Goal: Information Seeking & Learning: Learn about a topic

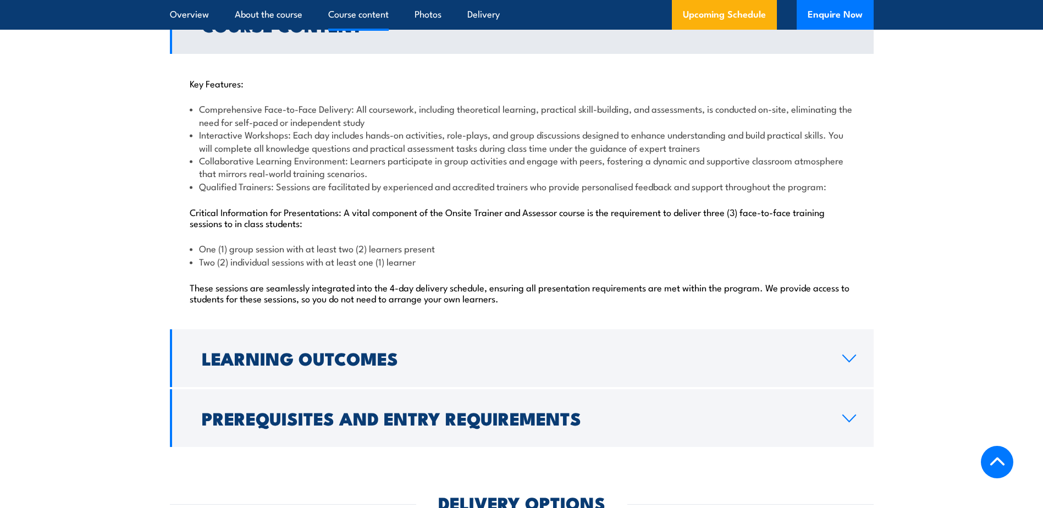
scroll to position [1044, 0]
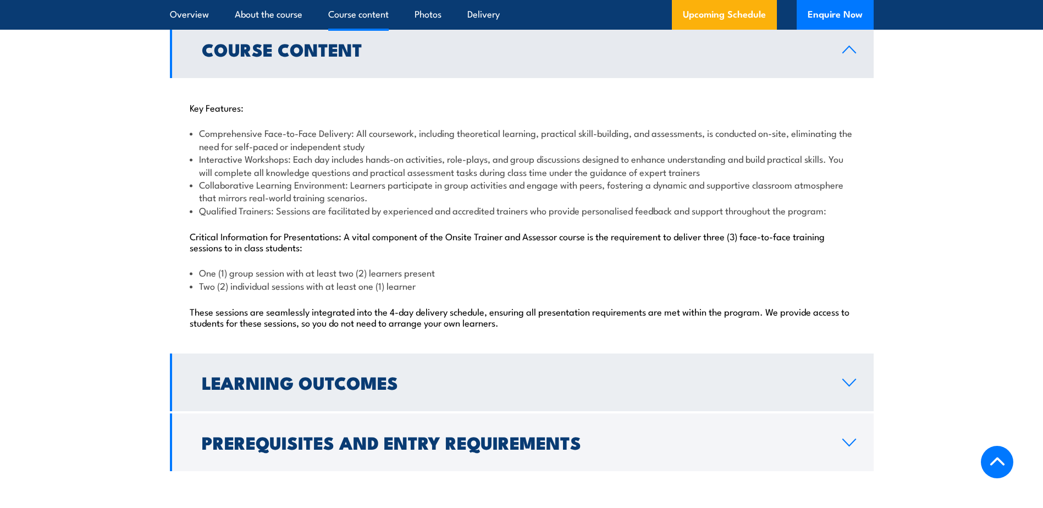
click at [458, 377] on h2 "Learning Outcomes" at bounding box center [513, 381] width 623 height 15
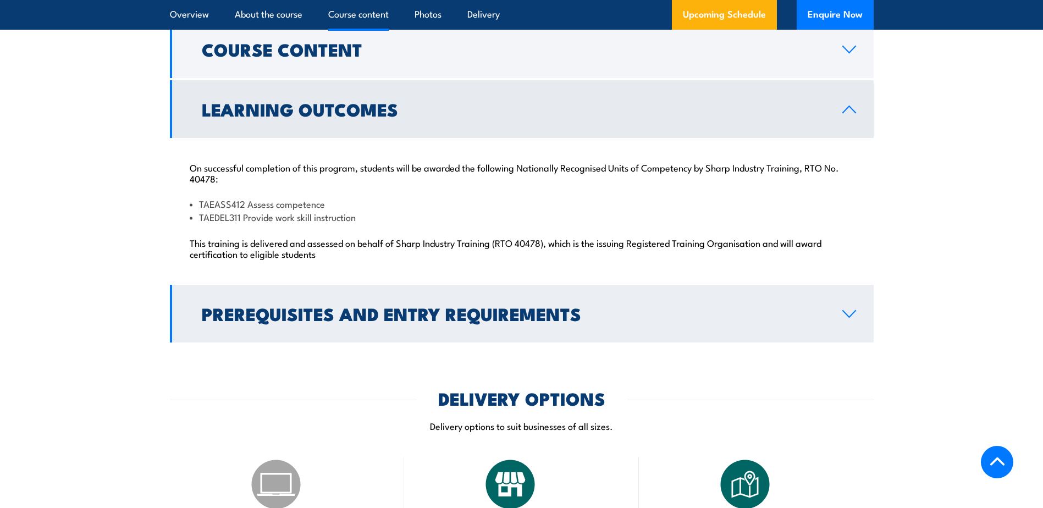
click at [410, 313] on h2 "Prerequisites and Entry Requirements" at bounding box center [513, 313] width 623 height 15
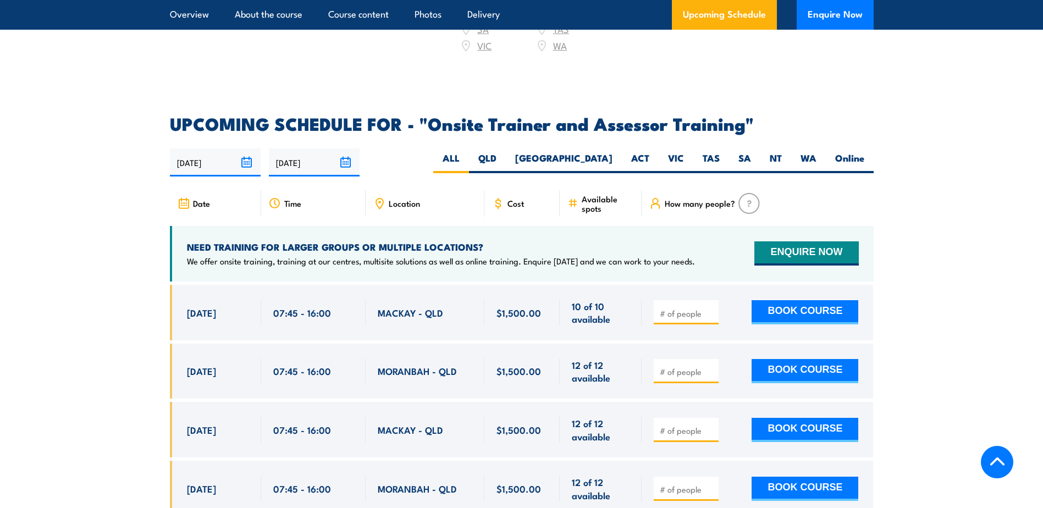
scroll to position [1814, 0]
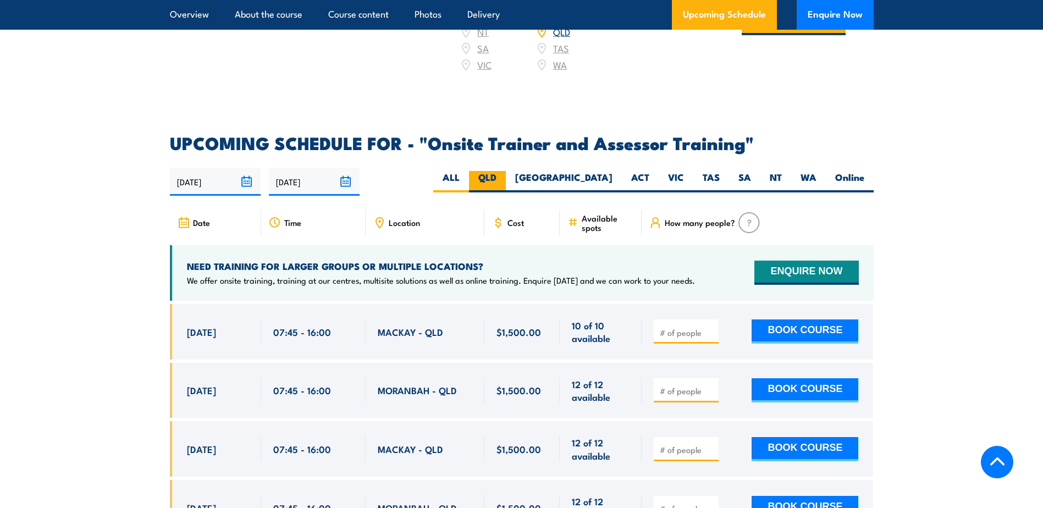
click at [506, 171] on label "QLD" at bounding box center [487, 181] width 37 height 21
click at [504, 171] on input "QLD" at bounding box center [499, 174] width 7 height 7
radio input "true"
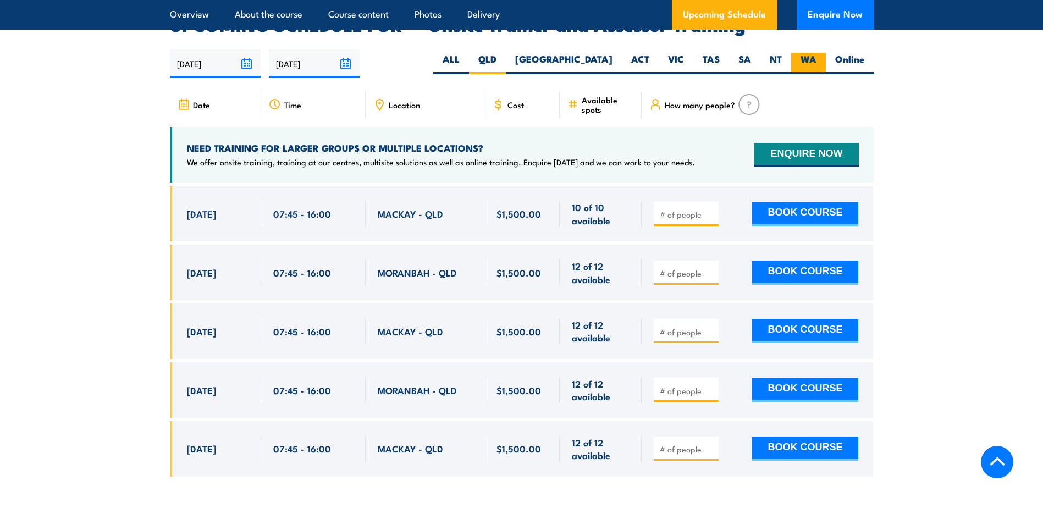
click at [801, 53] on label "WA" at bounding box center [808, 63] width 35 height 21
click at [816, 53] on input "WA" at bounding box center [819, 56] width 7 height 7
radio input "true"
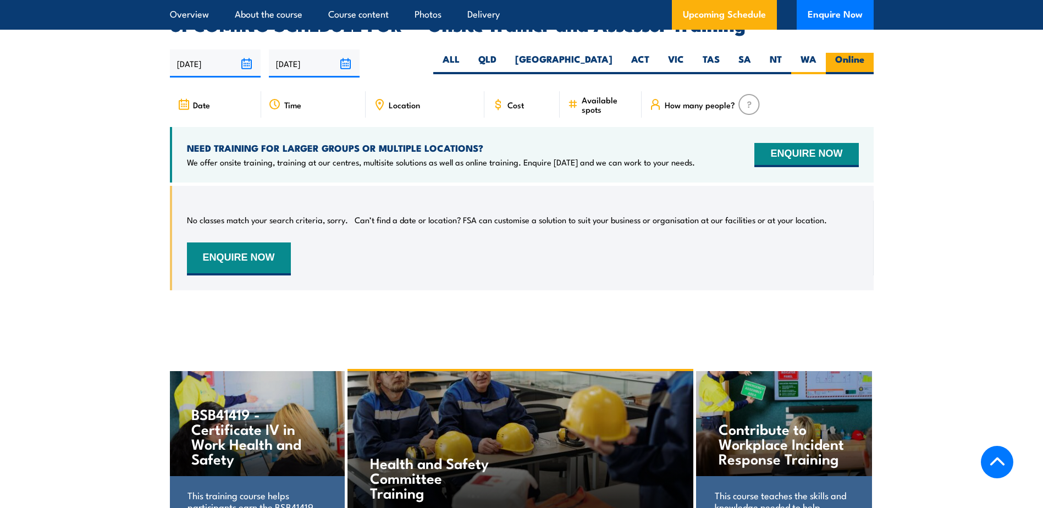
click at [845, 53] on label "Online" at bounding box center [850, 63] width 48 height 21
click at [864, 53] on input "Online" at bounding box center [867, 56] width 7 height 7
radio input "true"
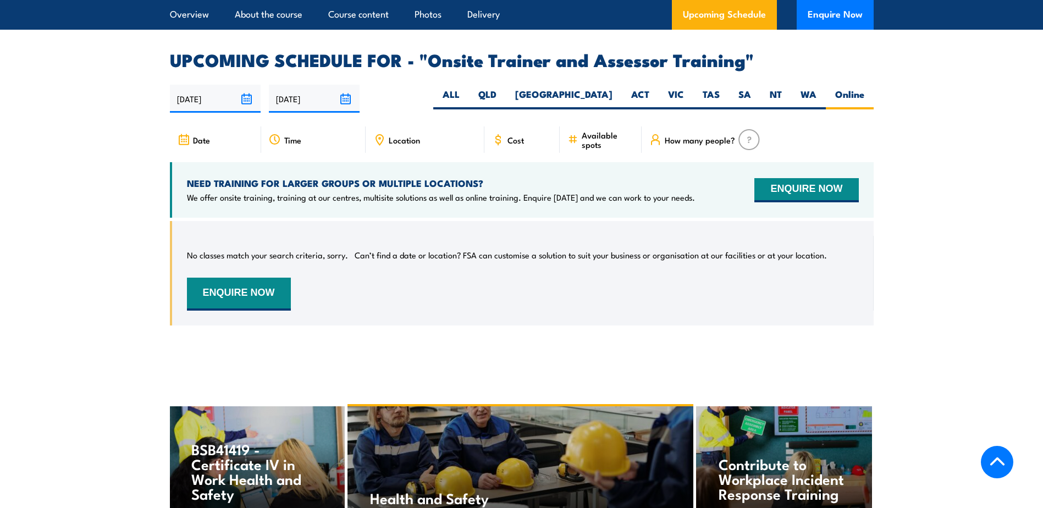
scroll to position [1877, 0]
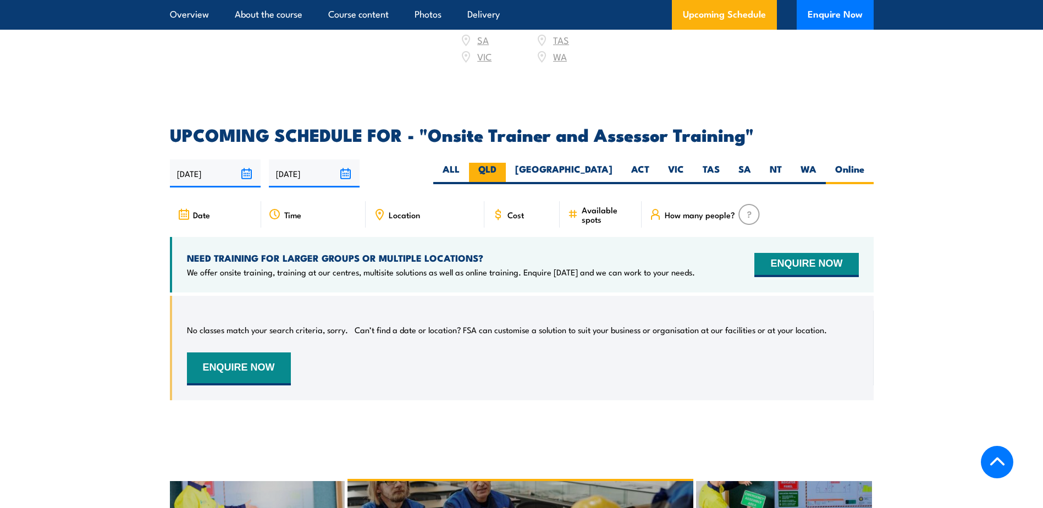
click at [506, 163] on label "QLD" at bounding box center [487, 173] width 37 height 21
click at [504, 163] on input "QLD" at bounding box center [499, 166] width 7 height 7
radio input "true"
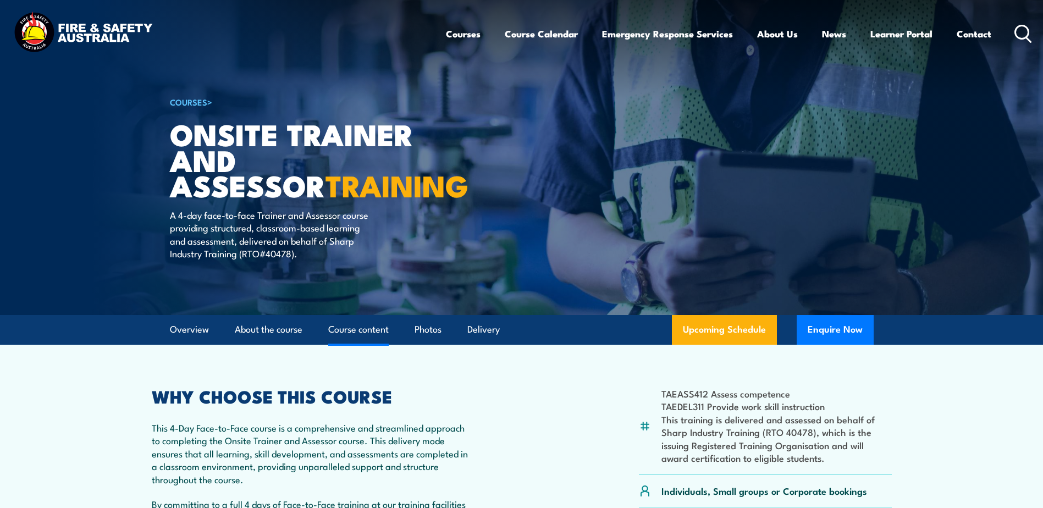
click at [366, 325] on link "Course content" at bounding box center [358, 329] width 60 height 29
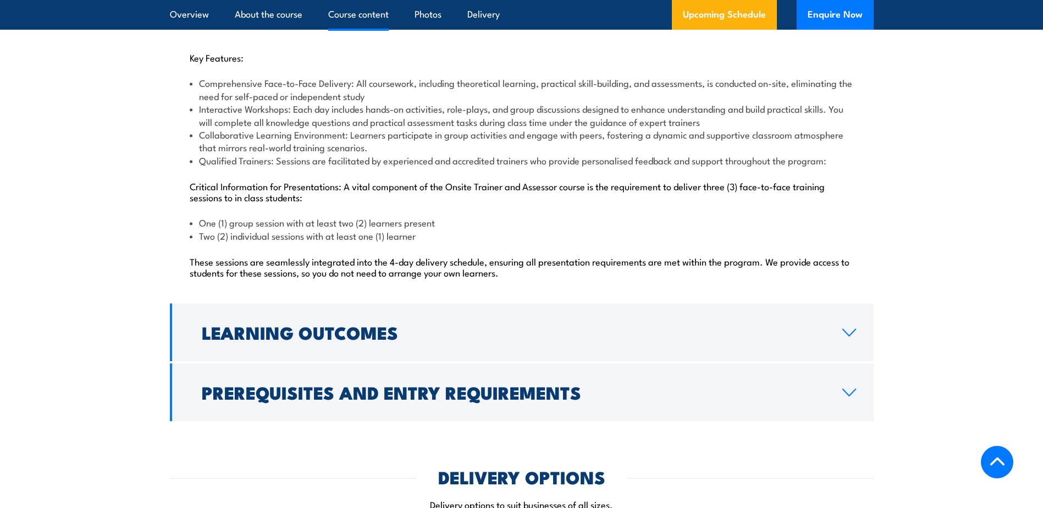
scroll to position [1107, 0]
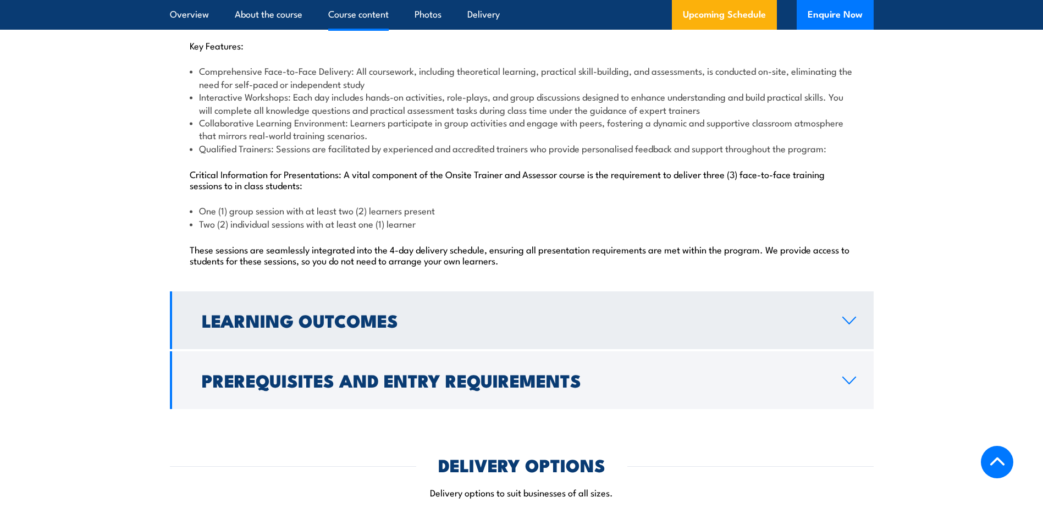
click at [332, 312] on h2 "Learning Outcomes" at bounding box center [513, 319] width 623 height 15
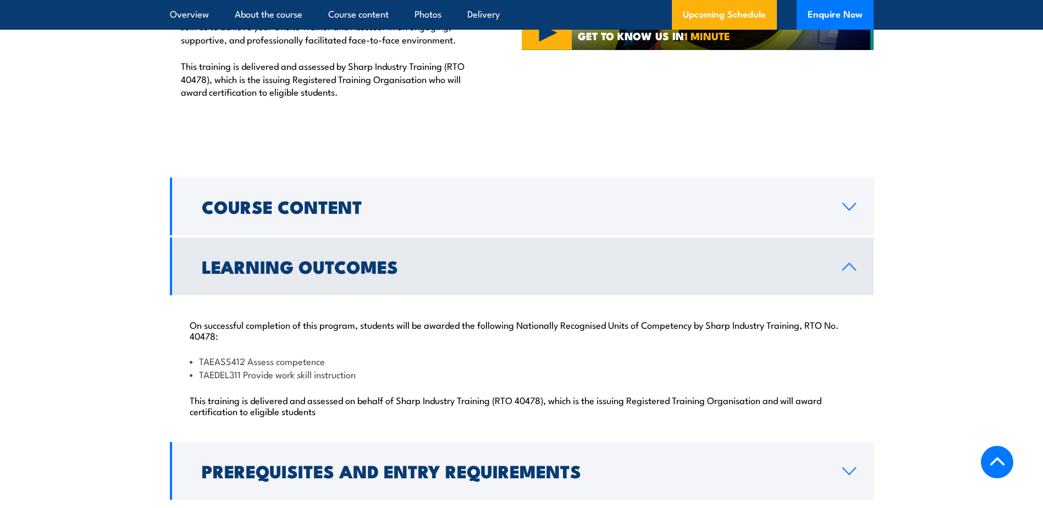
scroll to position [887, 0]
